Goal: Complete application form

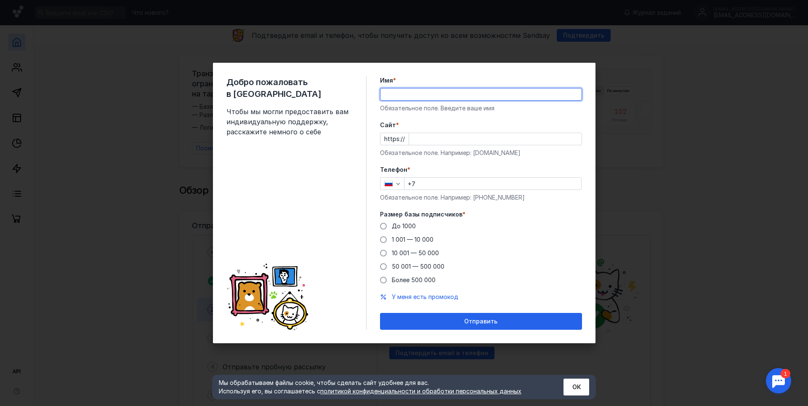
click at [413, 93] on input "Имя *" at bounding box center [481, 94] width 201 height 12
type input "[PERSON_NAME]"
click at [418, 139] on input "Cайт *" at bounding box center [495, 139] width 173 height 12
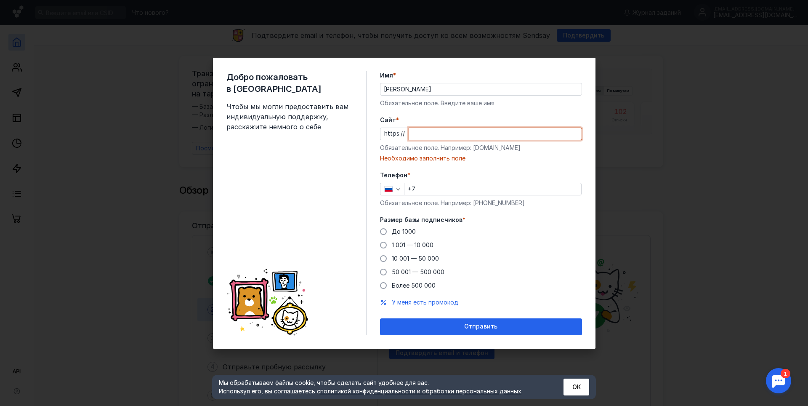
paste input "[DOMAIN_NAME][URL]"
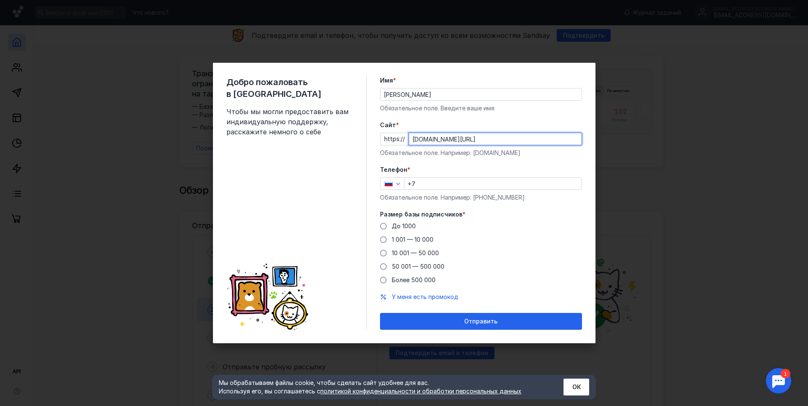
type input "[DOMAIN_NAME][URL]"
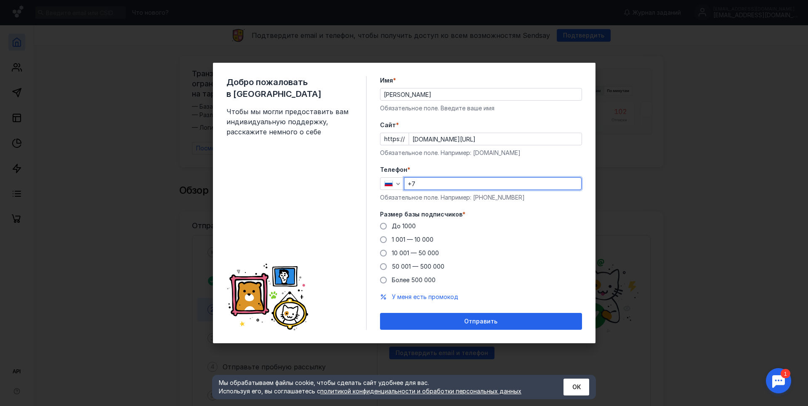
click at [424, 184] on input "+7" at bounding box center [493, 184] width 177 height 12
type input "[PHONE_NUMBER]"
click at [386, 242] on span at bounding box center [383, 239] width 7 height 7
click at [0, 0] on input "1 001 — 10 000" at bounding box center [0, 0] width 0 height 0
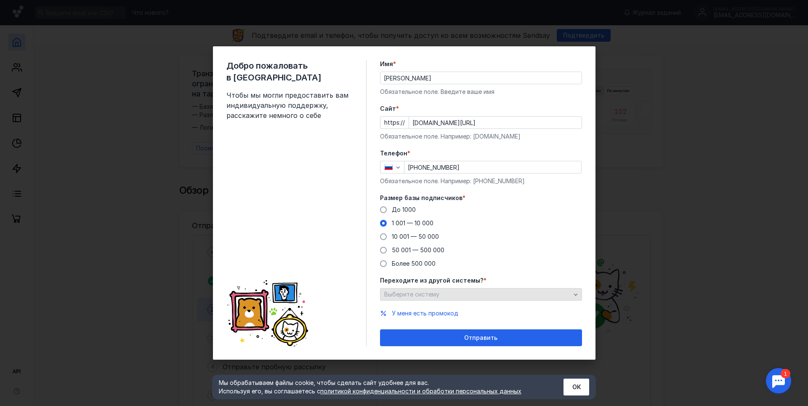
click at [578, 296] on icon "button" at bounding box center [576, 294] width 7 height 7
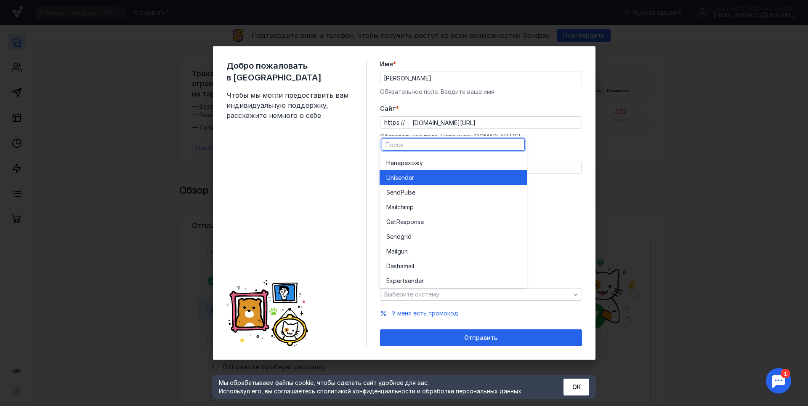
click at [467, 174] on div "Unisende r" at bounding box center [453, 177] width 134 height 8
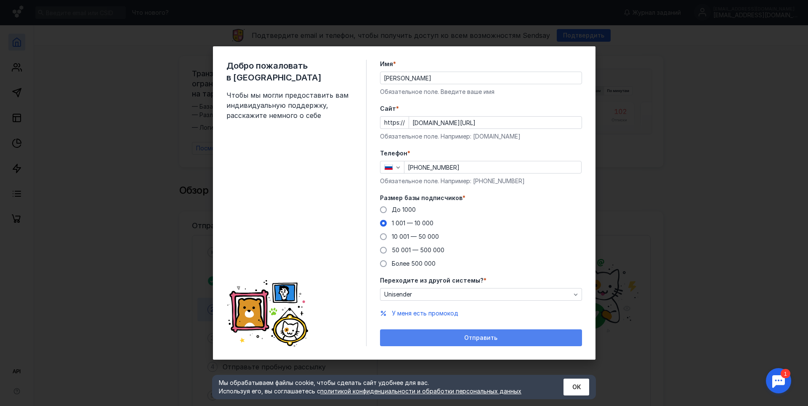
click at [478, 335] on span "Отправить" at bounding box center [480, 337] width 33 height 7
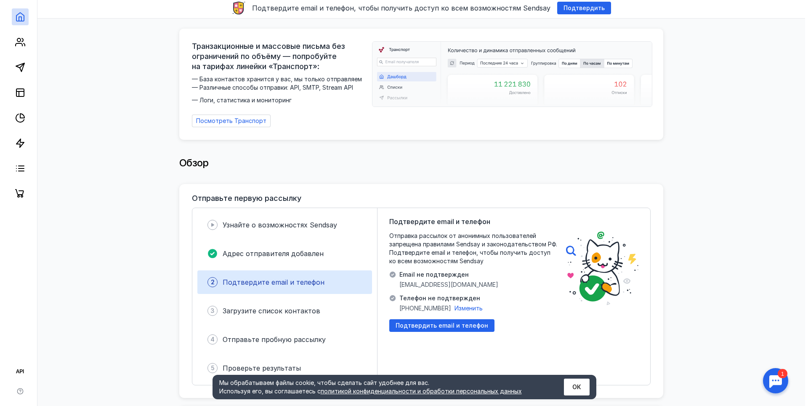
scroll to position [42, 0]
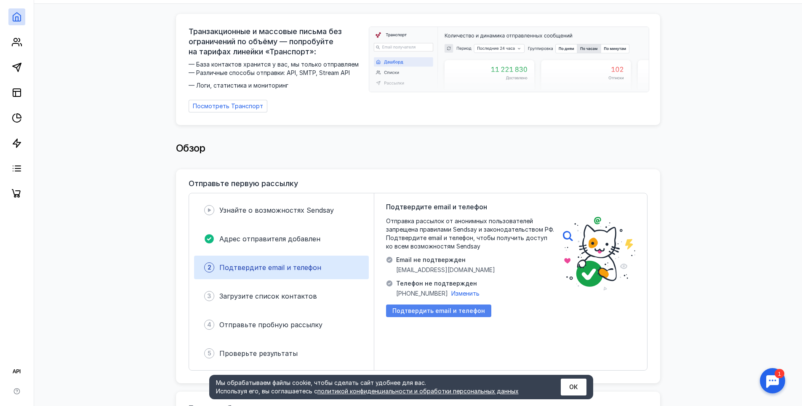
click at [438, 307] on span "Подтвердить email и телефон" at bounding box center [438, 310] width 93 height 7
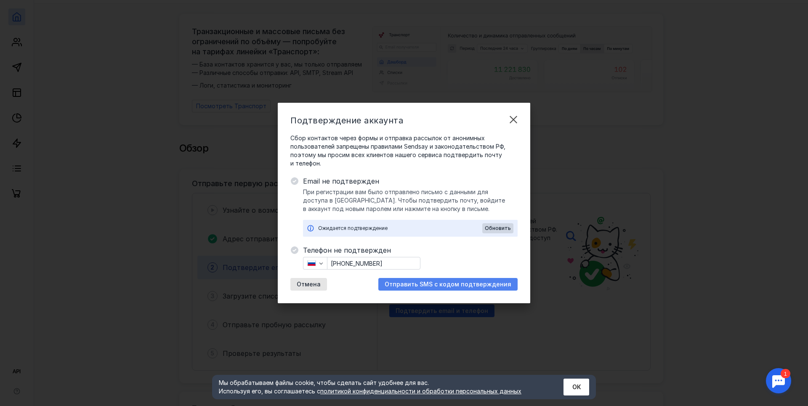
click at [422, 285] on span "Отправить SMS с кодом подтверждения" at bounding box center [448, 284] width 127 height 7
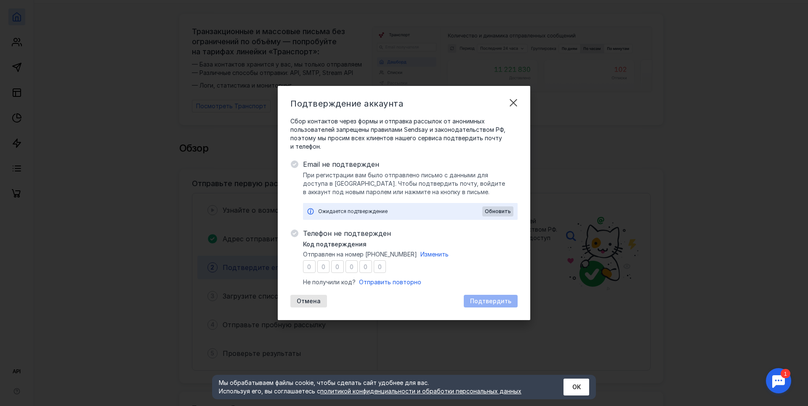
type input "4"
type input "2"
type input "7"
type input "8"
type input "7"
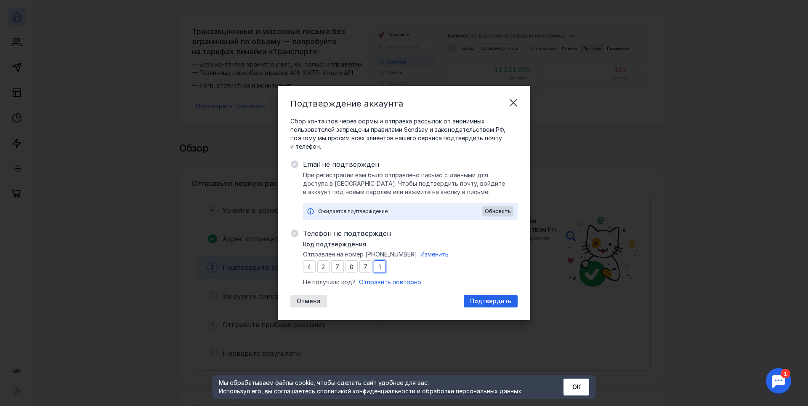
type input "1"
click at [448, 231] on span "Телефон не подтвержден" at bounding box center [410, 233] width 215 height 10
